Goal: Task Accomplishment & Management: Complete application form

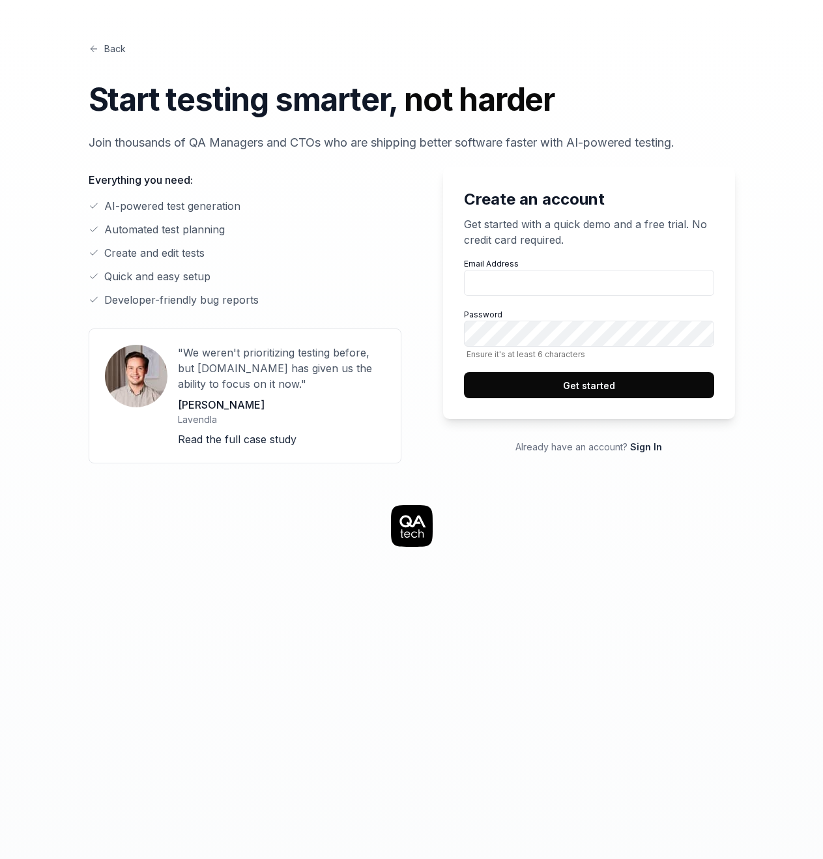
click at [97, 62] on div "Back Start testing smarter, not harder Join thousands of QA Managers and CTOs w…" at bounding box center [412, 97] width 647 height 110
click at [111, 51] on link "Back" at bounding box center [107, 49] width 37 height 14
